Goal: Task Accomplishment & Management: Use online tool/utility

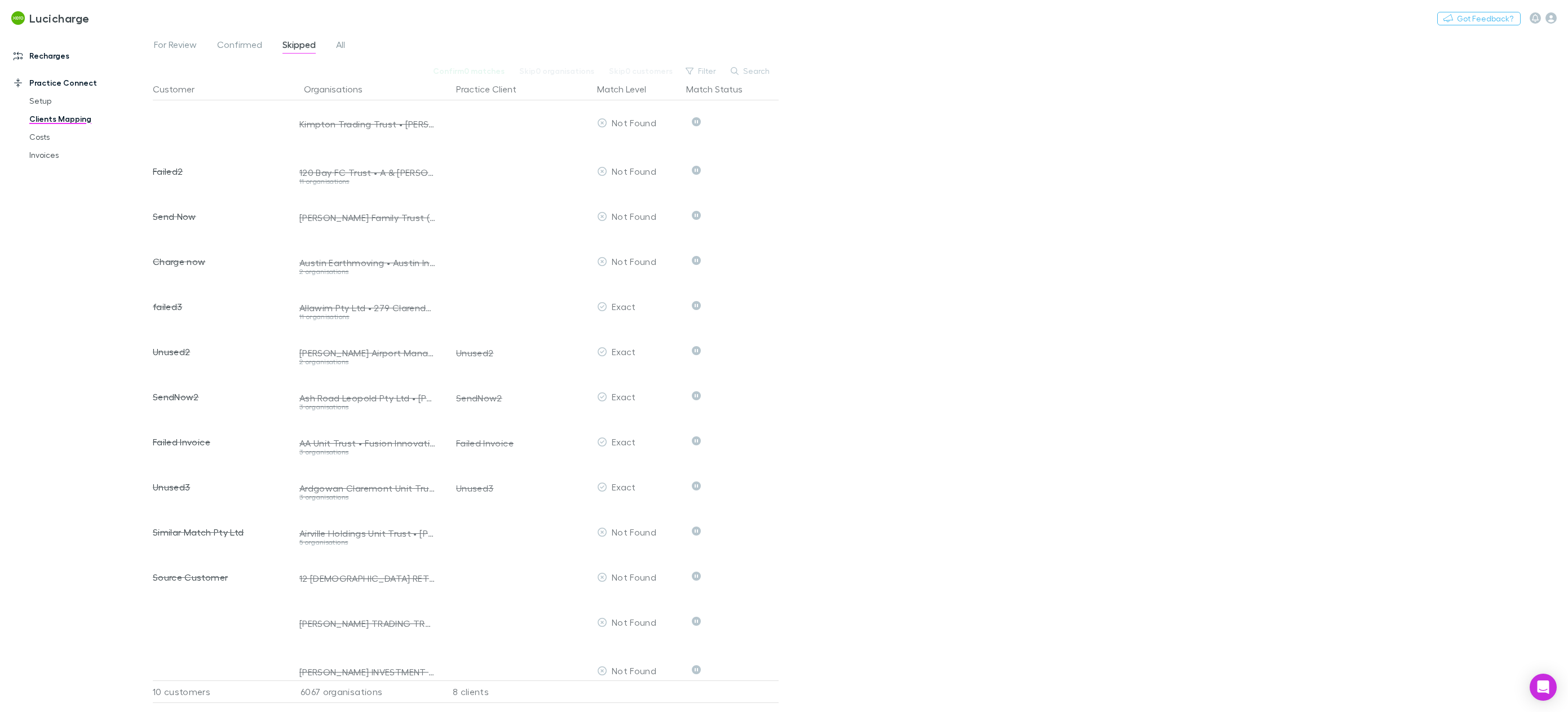
click at [57, 52] on link "Recharges" at bounding box center [80, 56] width 157 height 18
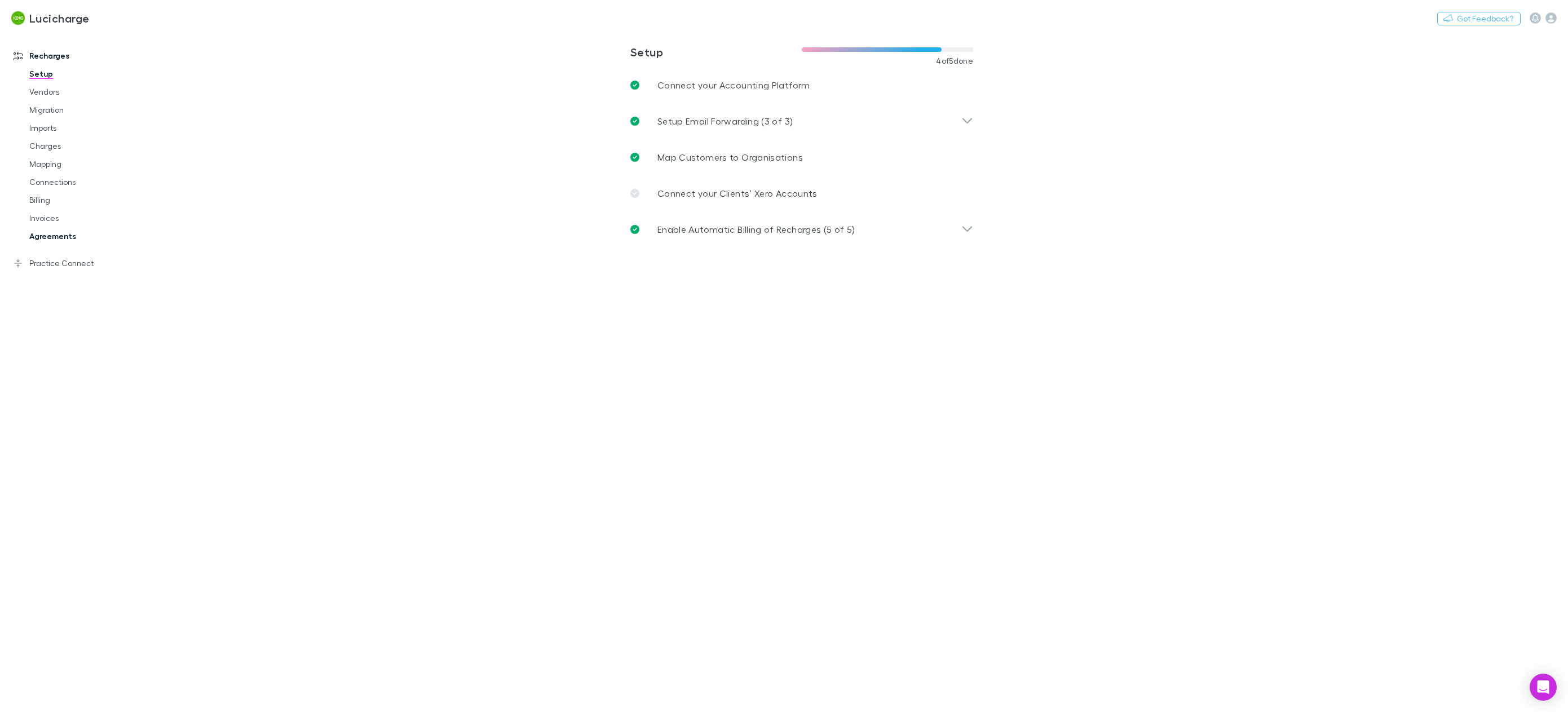
click at [59, 235] on link "Agreements" at bounding box center [89, 236] width 141 height 18
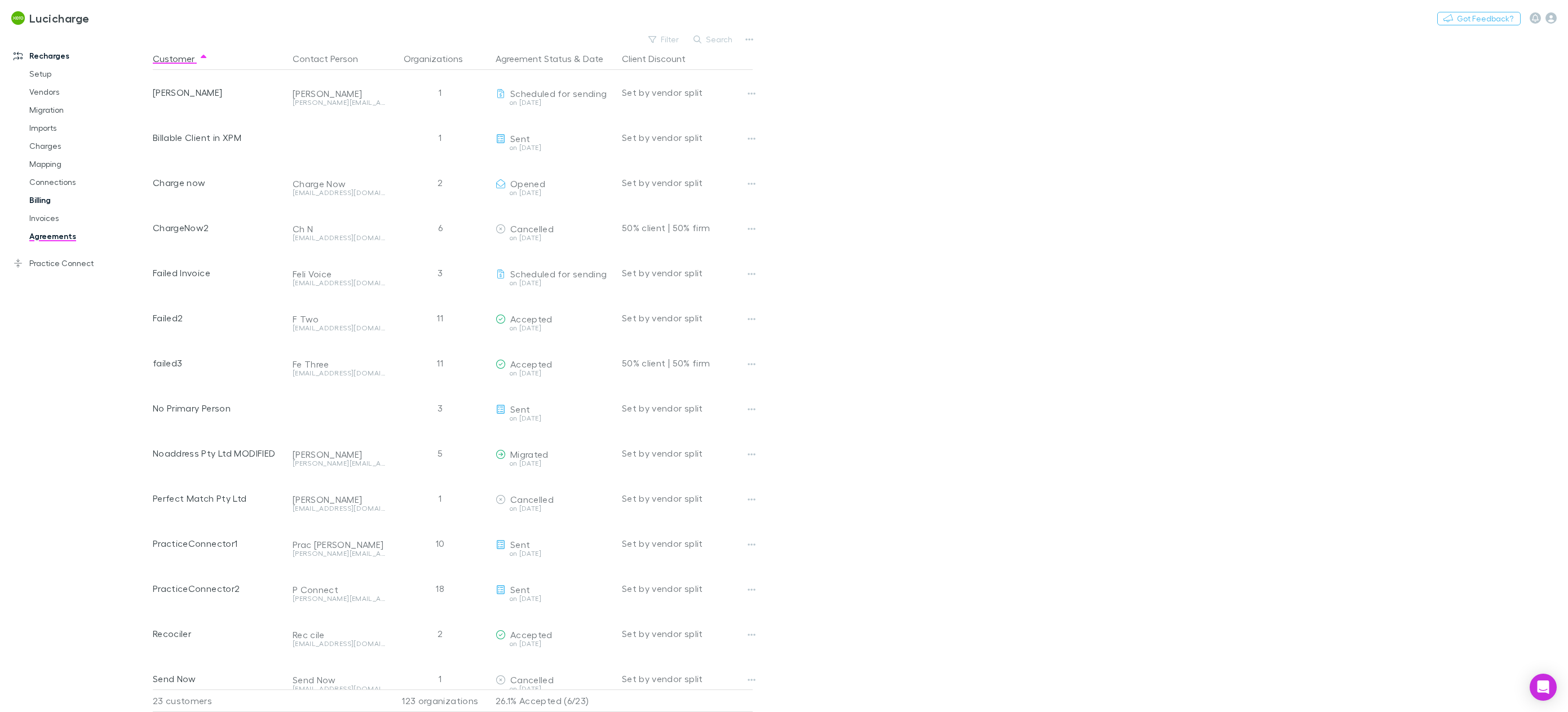
click at [49, 201] on link "Billing" at bounding box center [89, 200] width 141 height 18
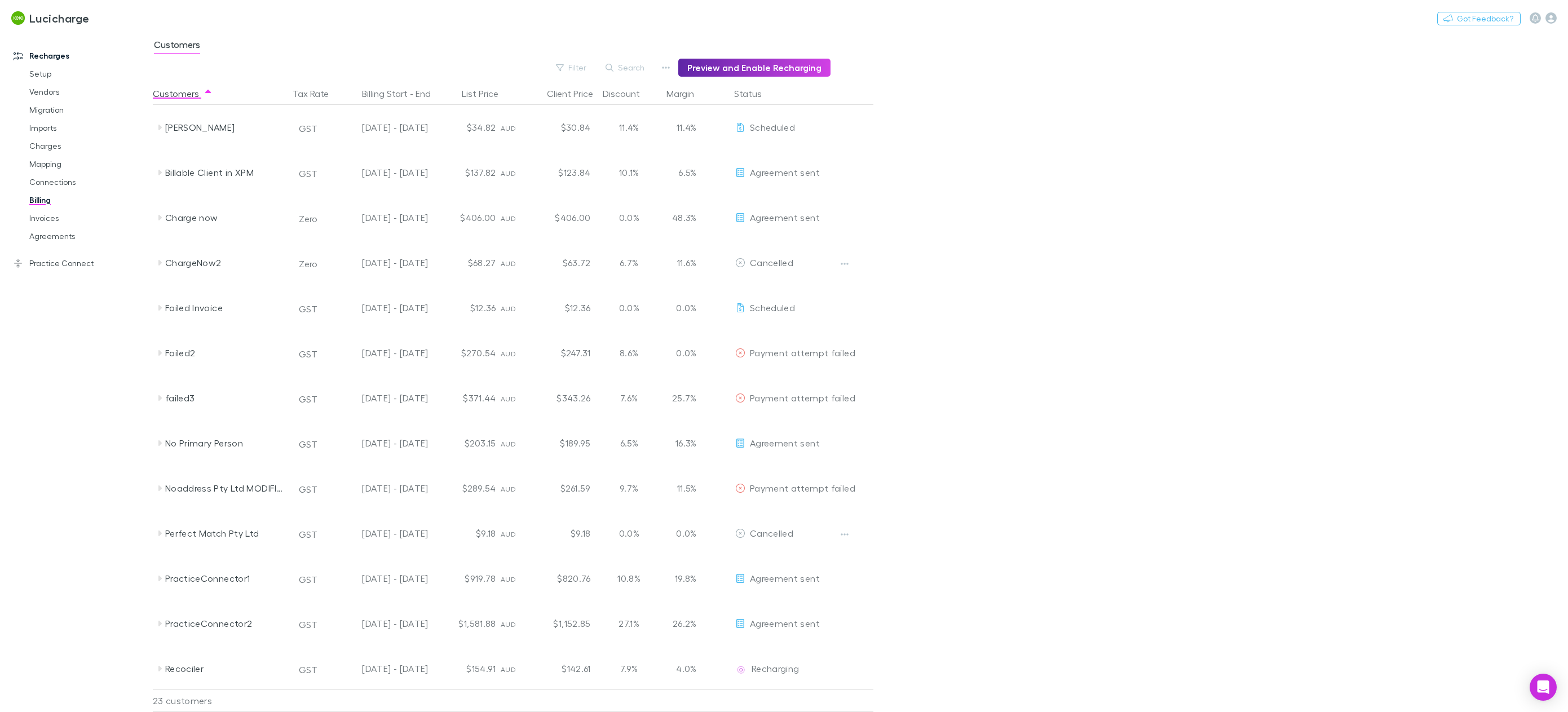
click at [57, 57] on link "Recharges" at bounding box center [80, 56] width 157 height 18
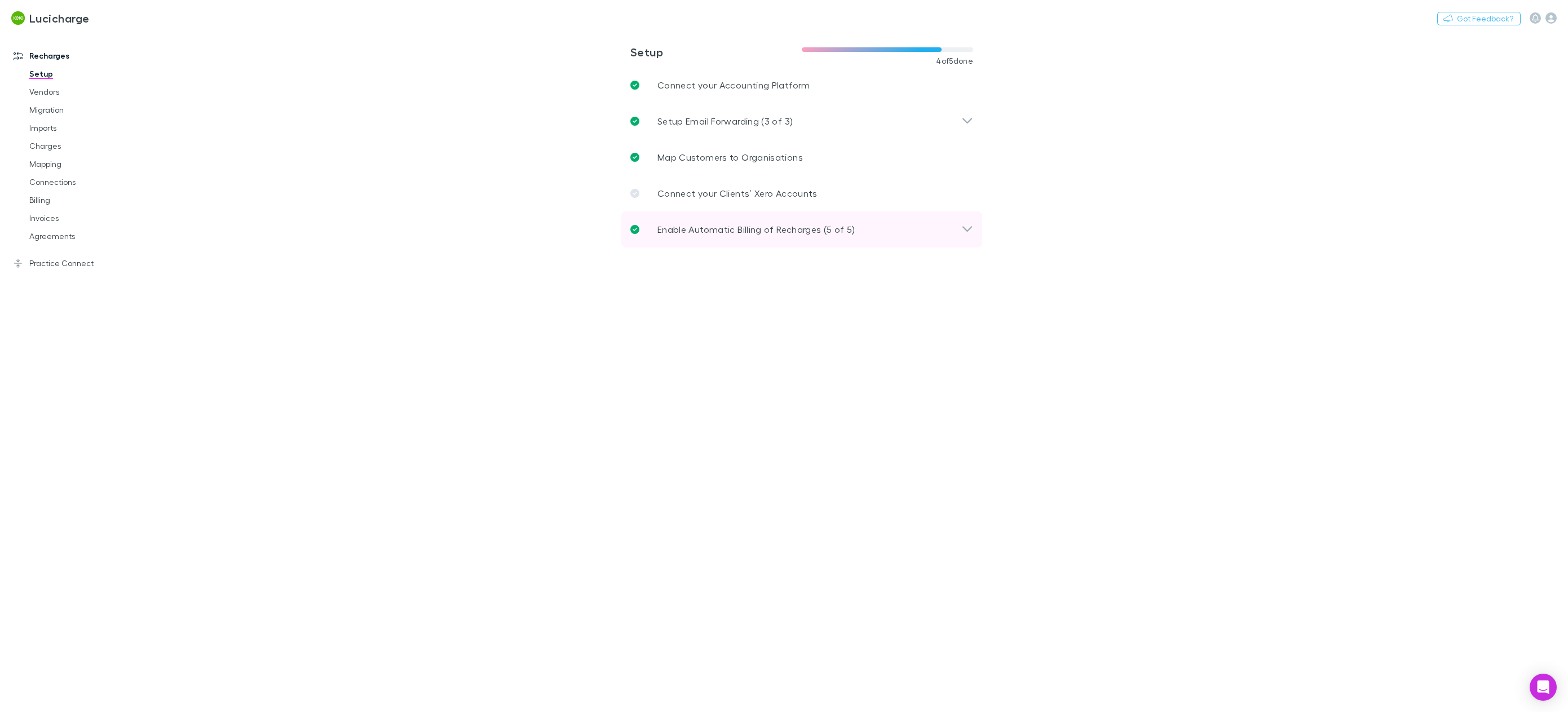
click at [931, 229] on div "Enable Automatic Billing of Recharges (5 of 5)" at bounding box center [796, 229] width 331 height 14
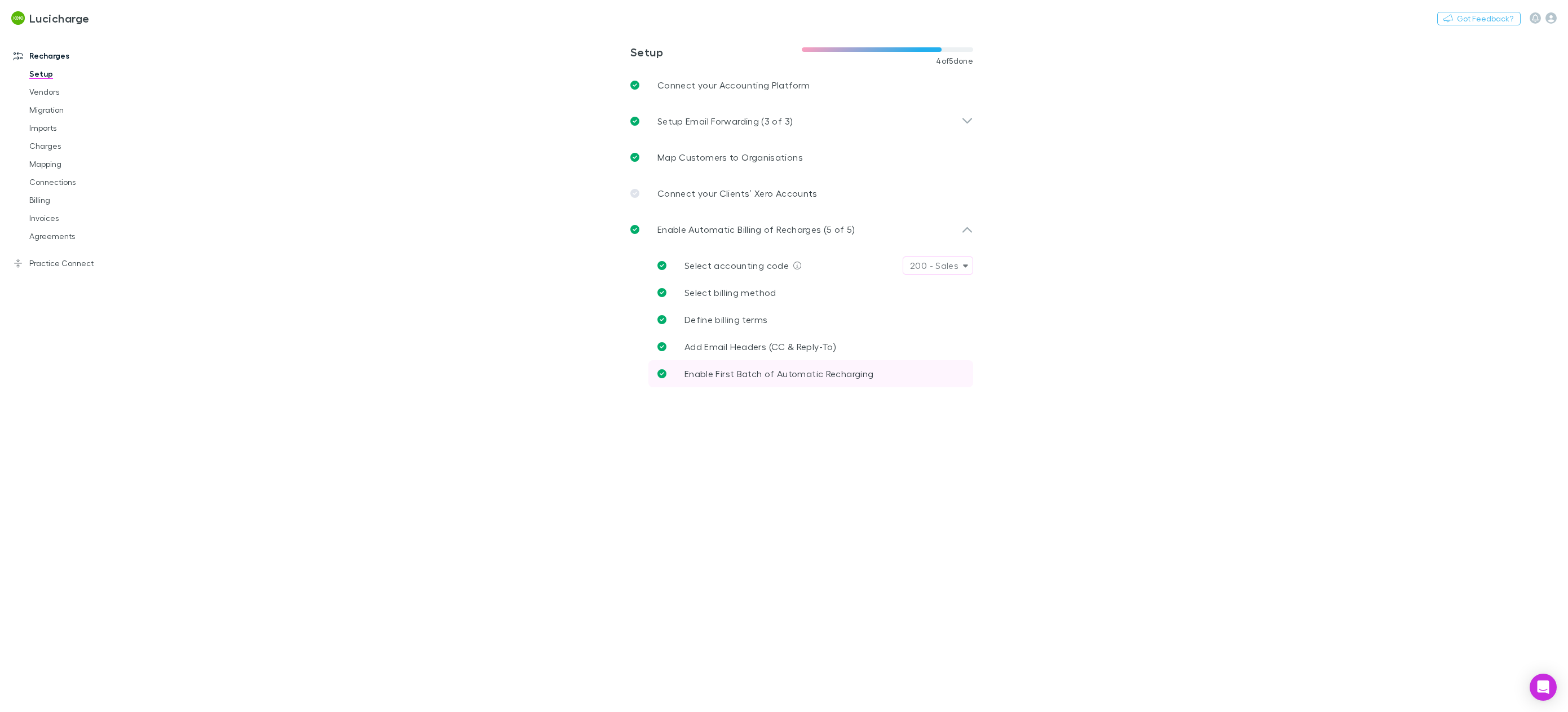
click at [871, 377] on span "Enable First Batch of Automatic Recharging" at bounding box center [779, 373] width 189 height 10
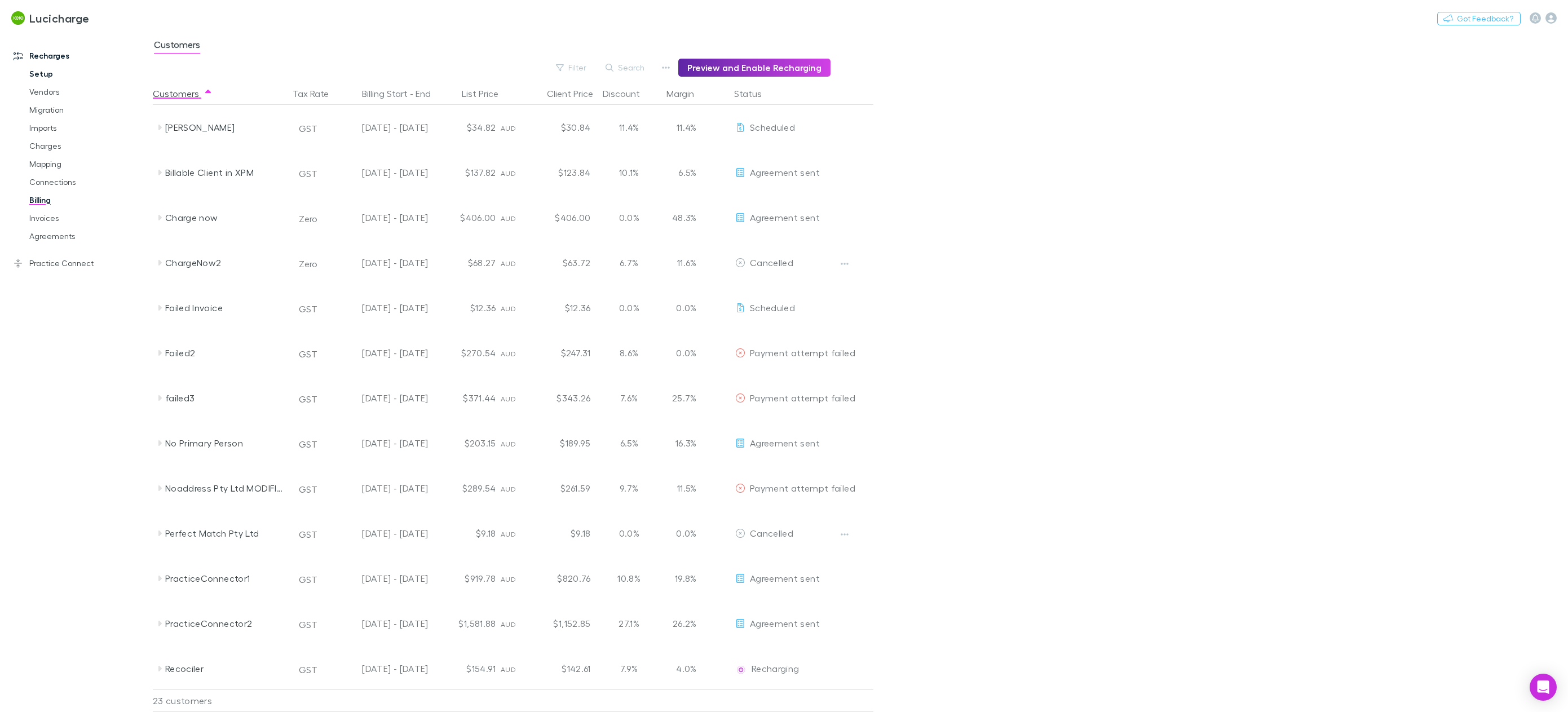
click at [47, 70] on link "Setup" at bounding box center [89, 74] width 141 height 18
